Goal: Find contact information: Obtain details needed to contact an individual or organization

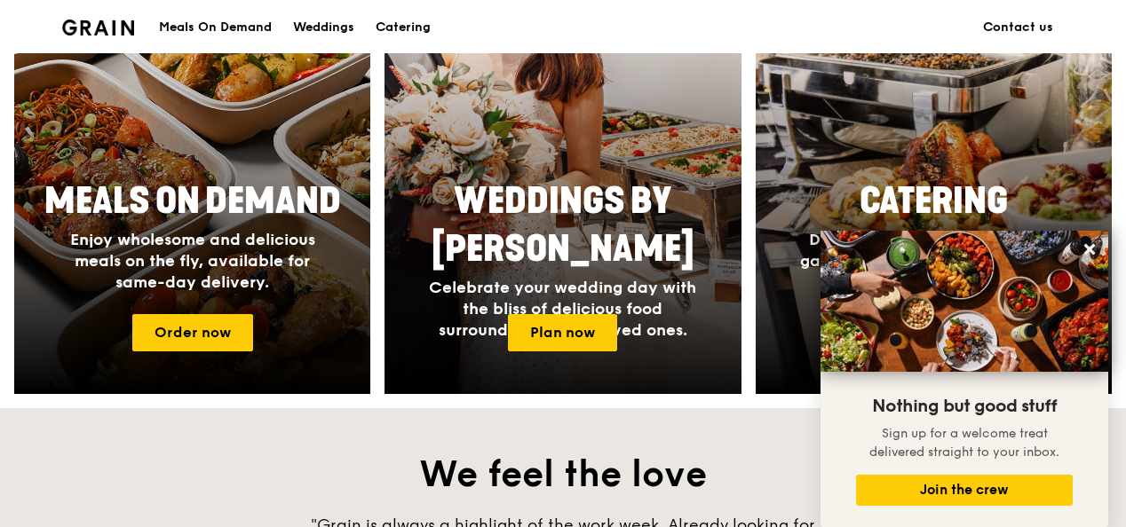
scroll to position [888, 0]
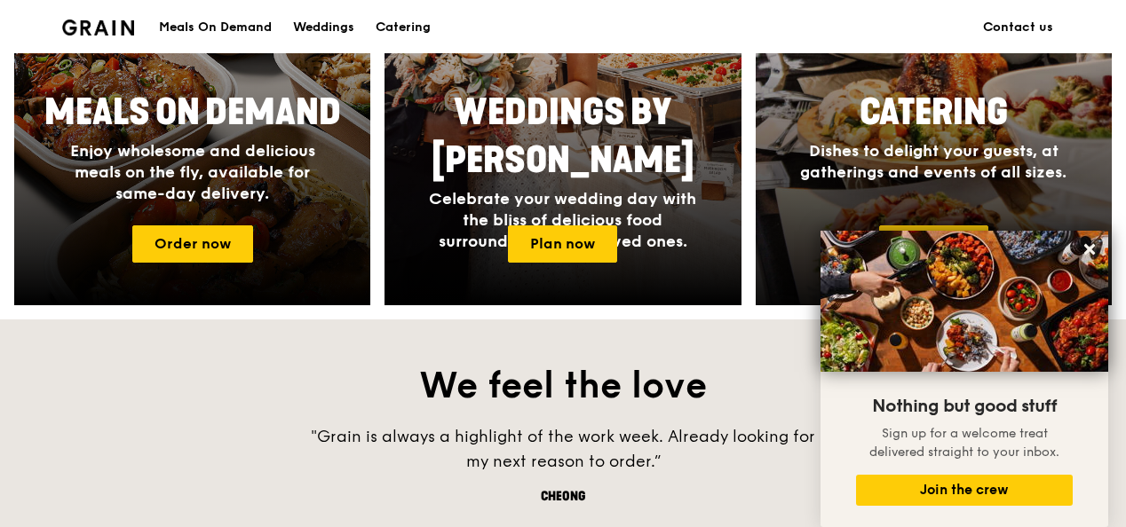
click at [905, 160] on h4 "Dishes to delight your guests, at gatherings and events of all sizes." at bounding box center [933, 161] width 284 height 43
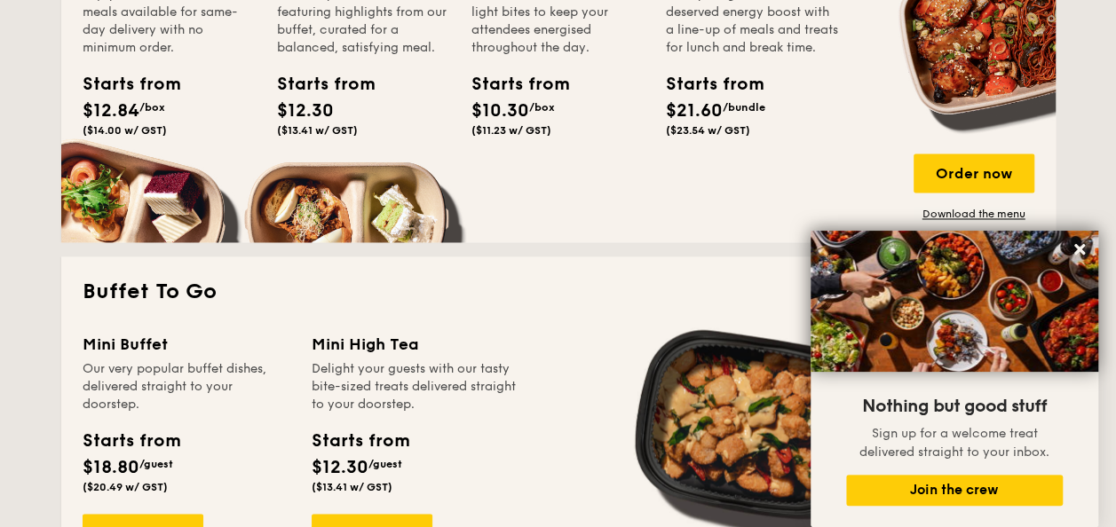
scroll to position [799, 0]
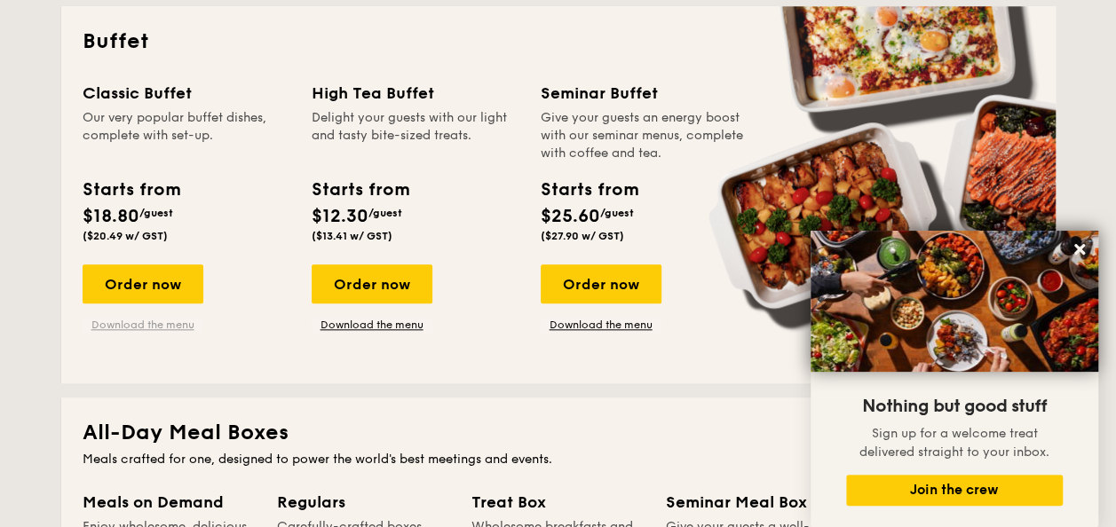
click at [179, 323] on link "Download the menu" at bounding box center [143, 325] width 121 height 14
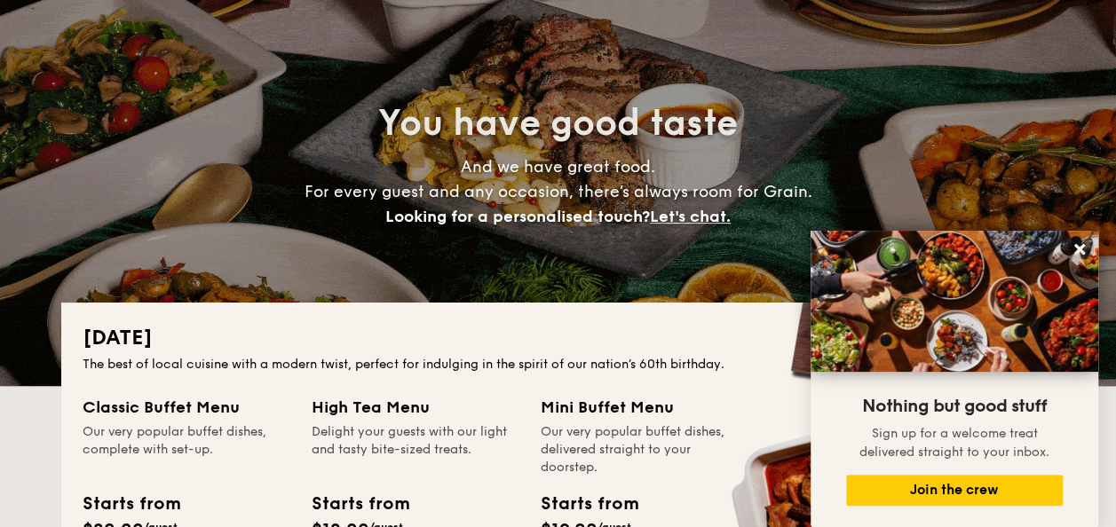
scroll to position [0, 0]
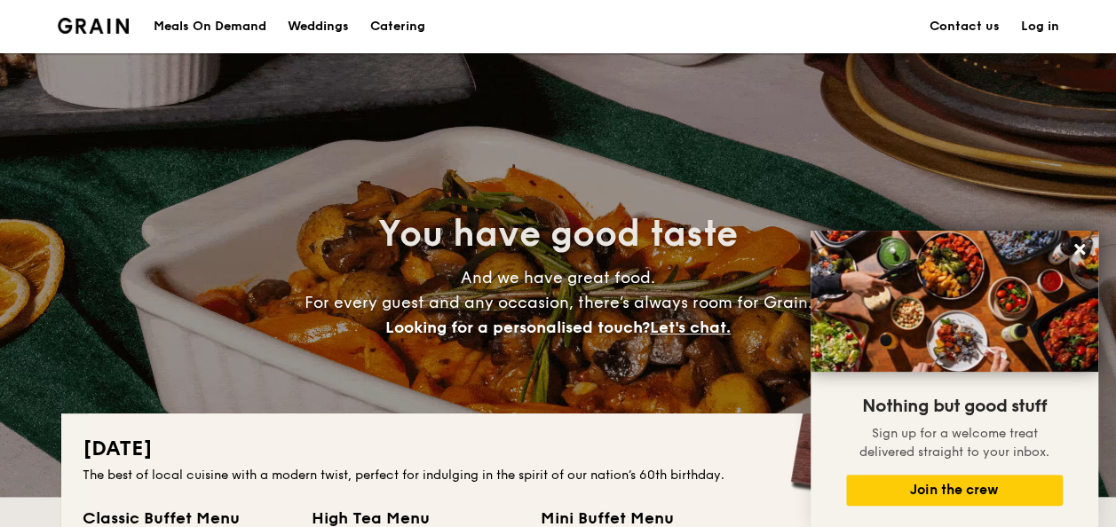
click at [984, 23] on link "Contact us" at bounding box center [964, 26] width 70 height 53
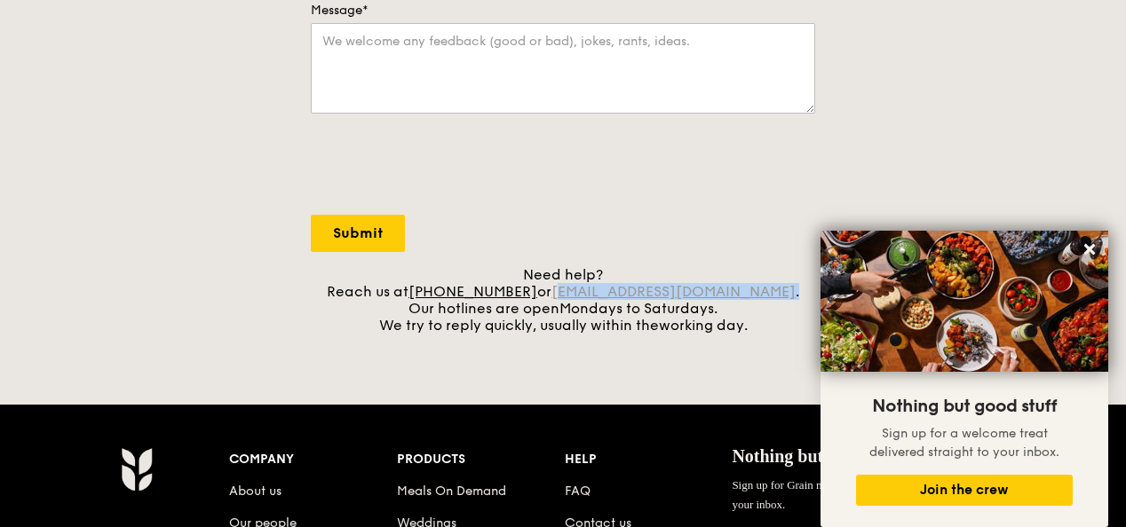
drag, startPoint x: 760, startPoint y: 291, endPoint x: 586, endPoint y: 293, distance: 174.0
click at [584, 295] on div "Need help? Reach us at [PHONE_NUMBER] or [EMAIL_ADDRESS][DOMAIN_NAME] . Our hot…" at bounding box center [563, 299] width 504 height 67
drag, startPoint x: 586, startPoint y: 293, endPoint x: 629, endPoint y: 289, distance: 43.6
click at [629, 289] on link "[EMAIL_ADDRESS][DOMAIN_NAME]" at bounding box center [673, 291] width 244 height 17
